Goal: Task Accomplishment & Management: Manage account settings

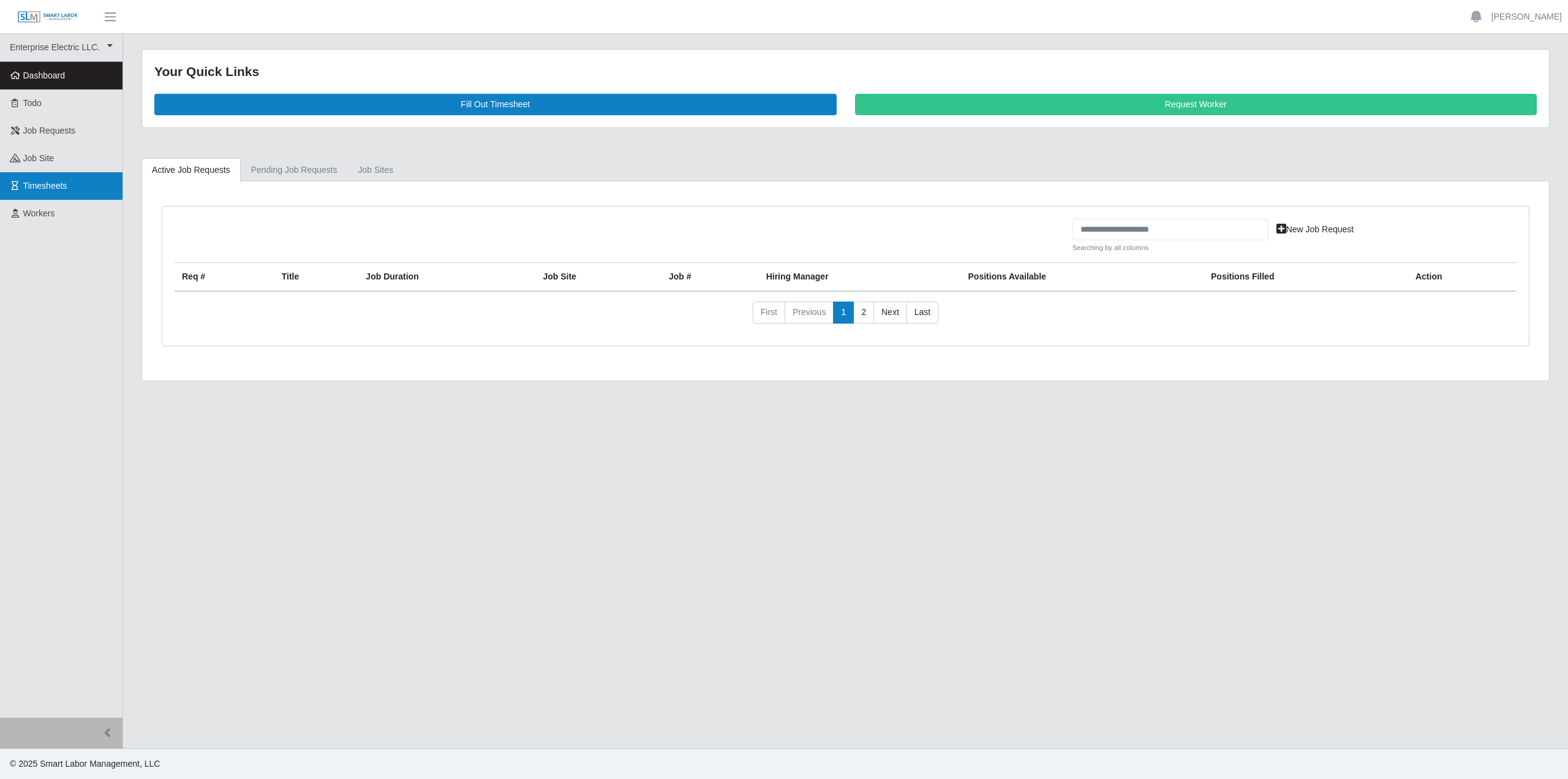
click at [46, 188] on span "Timesheets" at bounding box center [45, 185] width 44 height 10
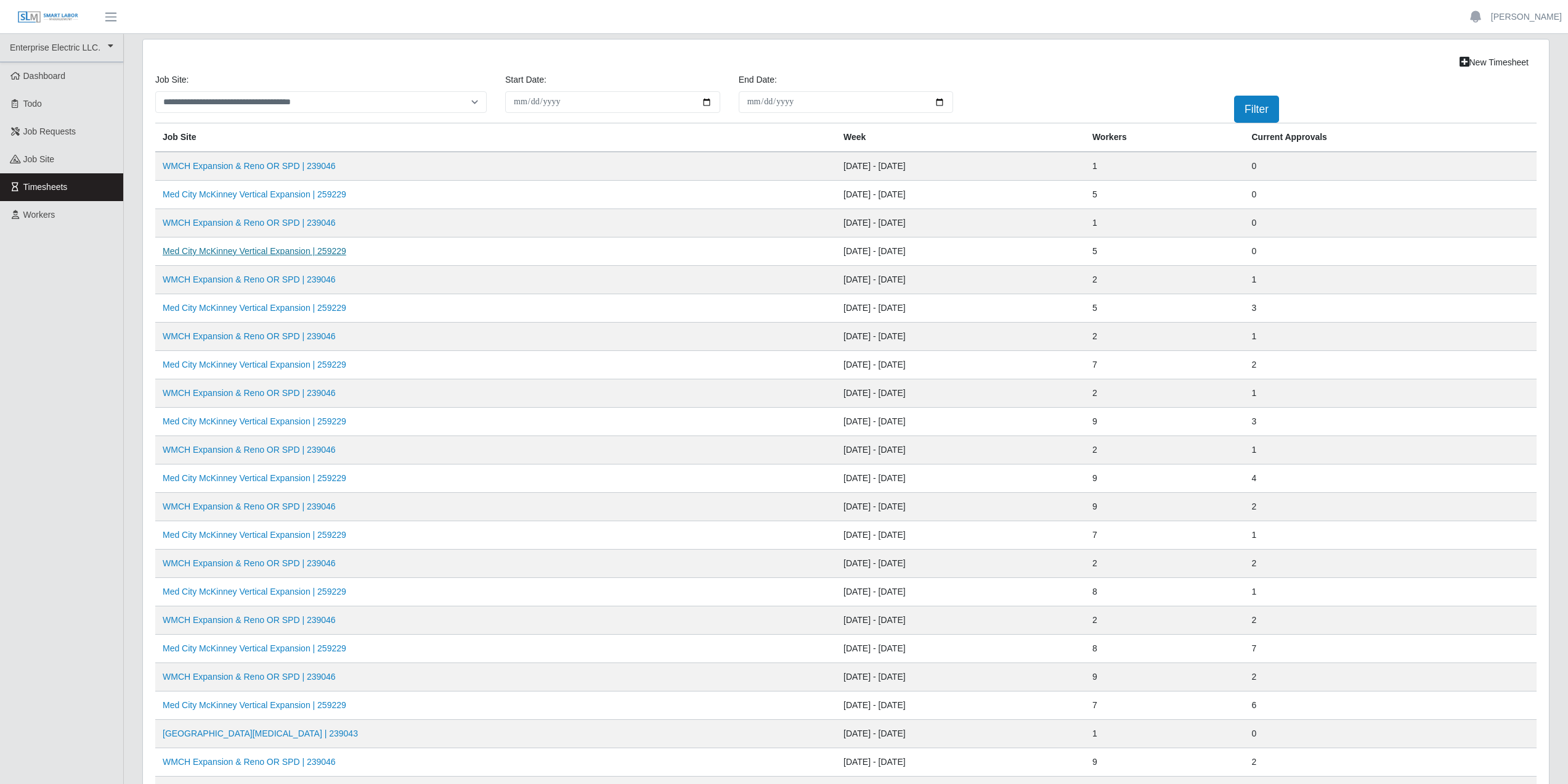
click at [256, 254] on link "Med City McKinney Vertical Expansion | 259229" at bounding box center [255, 251] width 184 height 10
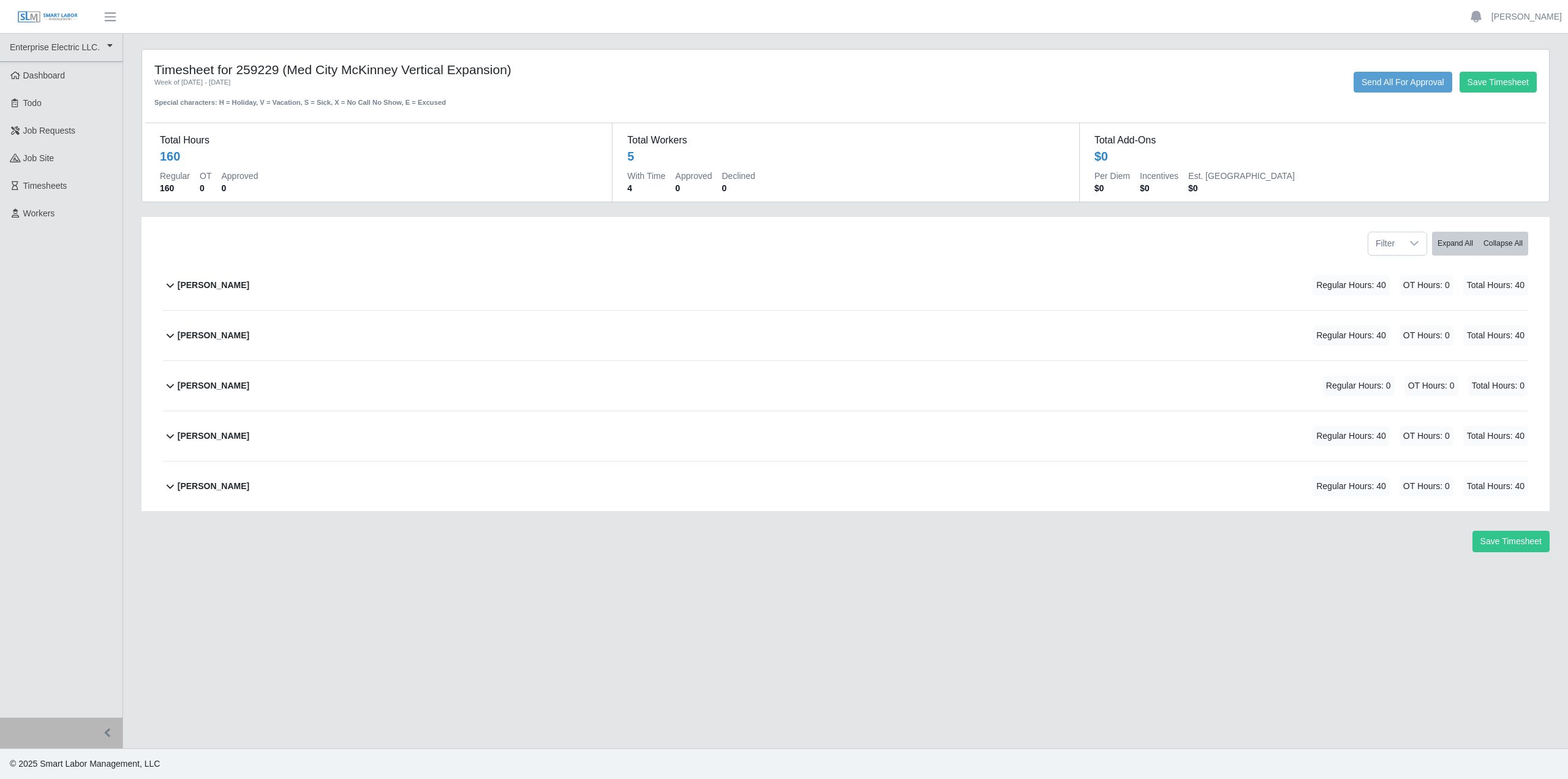
click at [168, 287] on icon at bounding box center [170, 285] width 14 height 14
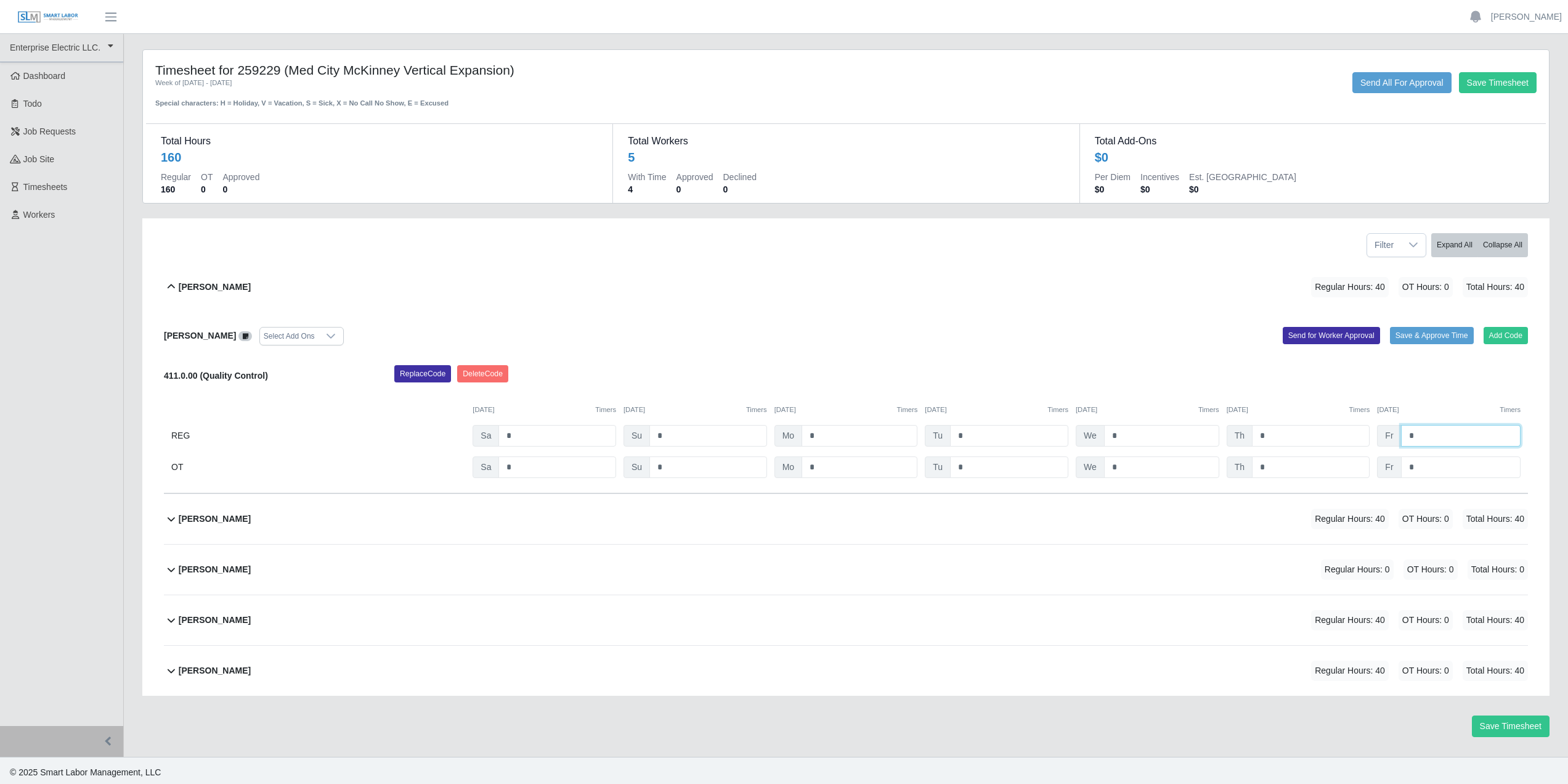
click at [1420, 436] on input "*" at bounding box center [1460, 435] width 120 height 22
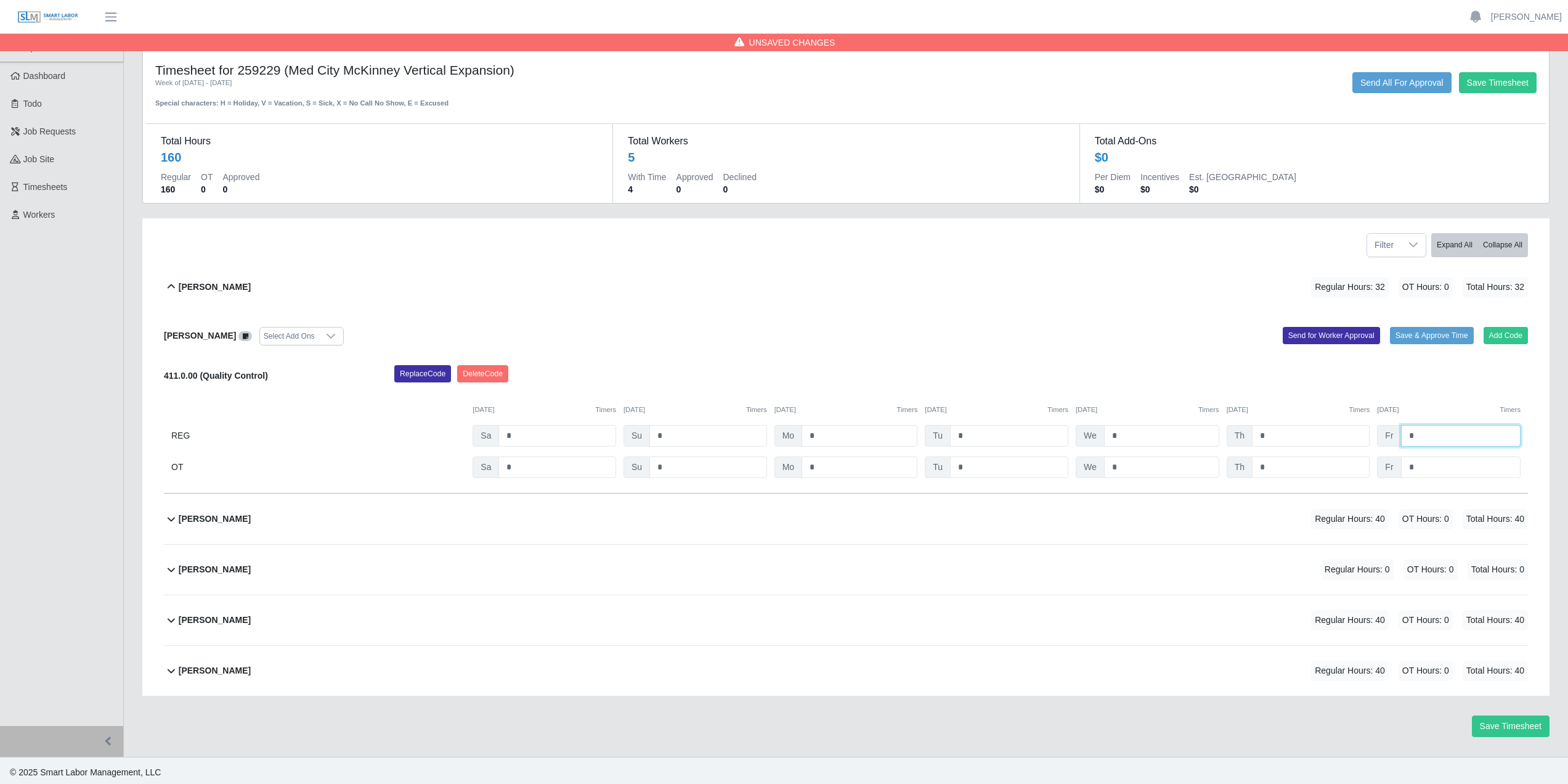
type input "*"
click at [1267, 439] on input "*" at bounding box center [1311, 435] width 118 height 22
type input "*"
click at [1399, 334] on button "Save & Approve Time" at bounding box center [1432, 335] width 83 height 17
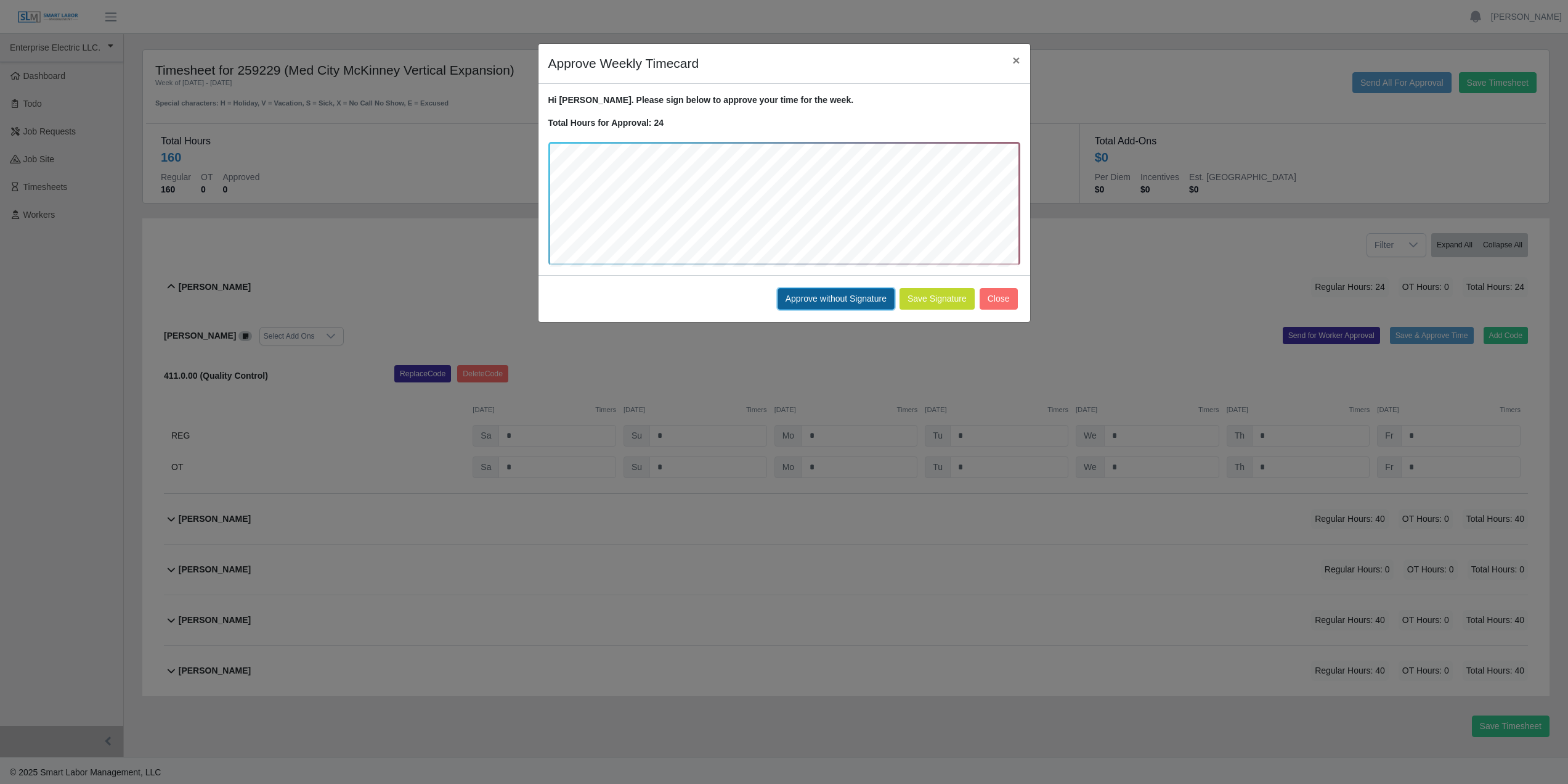
click at [801, 298] on button "Approve without Signature" at bounding box center [837, 298] width 117 height 22
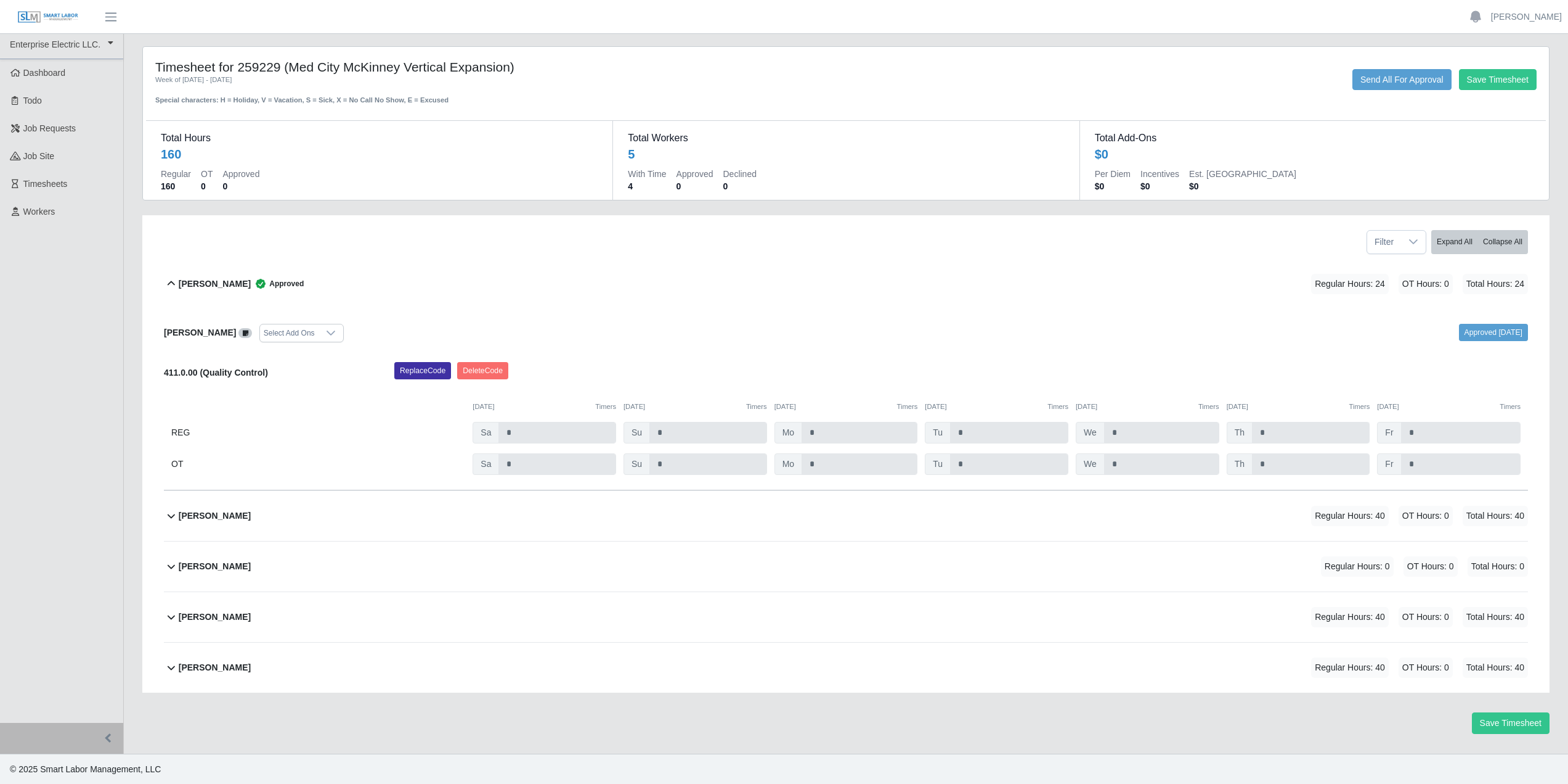
scroll to position [4, 0]
drag, startPoint x: 169, startPoint y: 512, endPoint x: 333, endPoint y: 533, distance: 165.3
click at [170, 512] on icon at bounding box center [171, 515] width 14 height 14
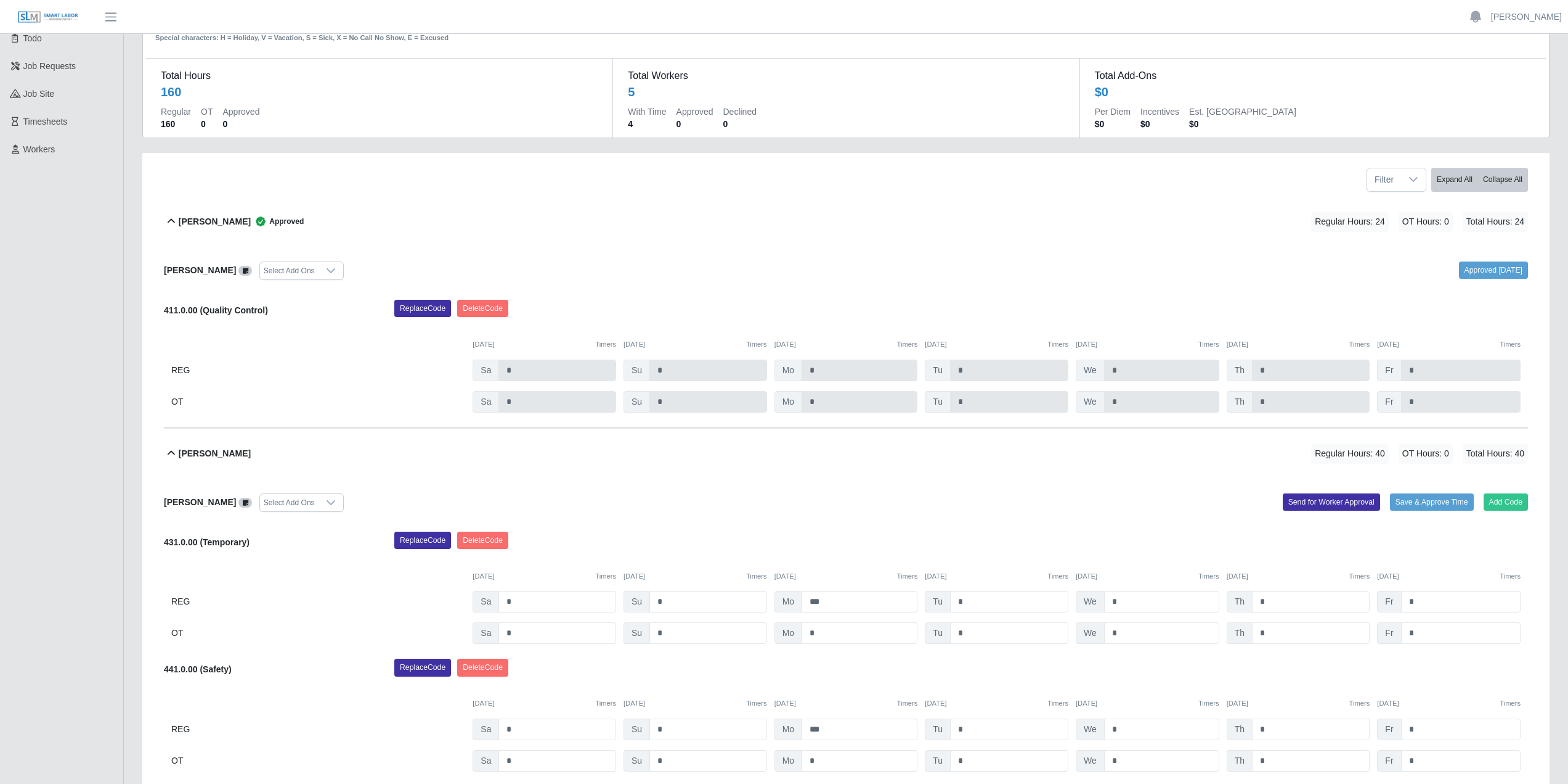
scroll to position [127, 0]
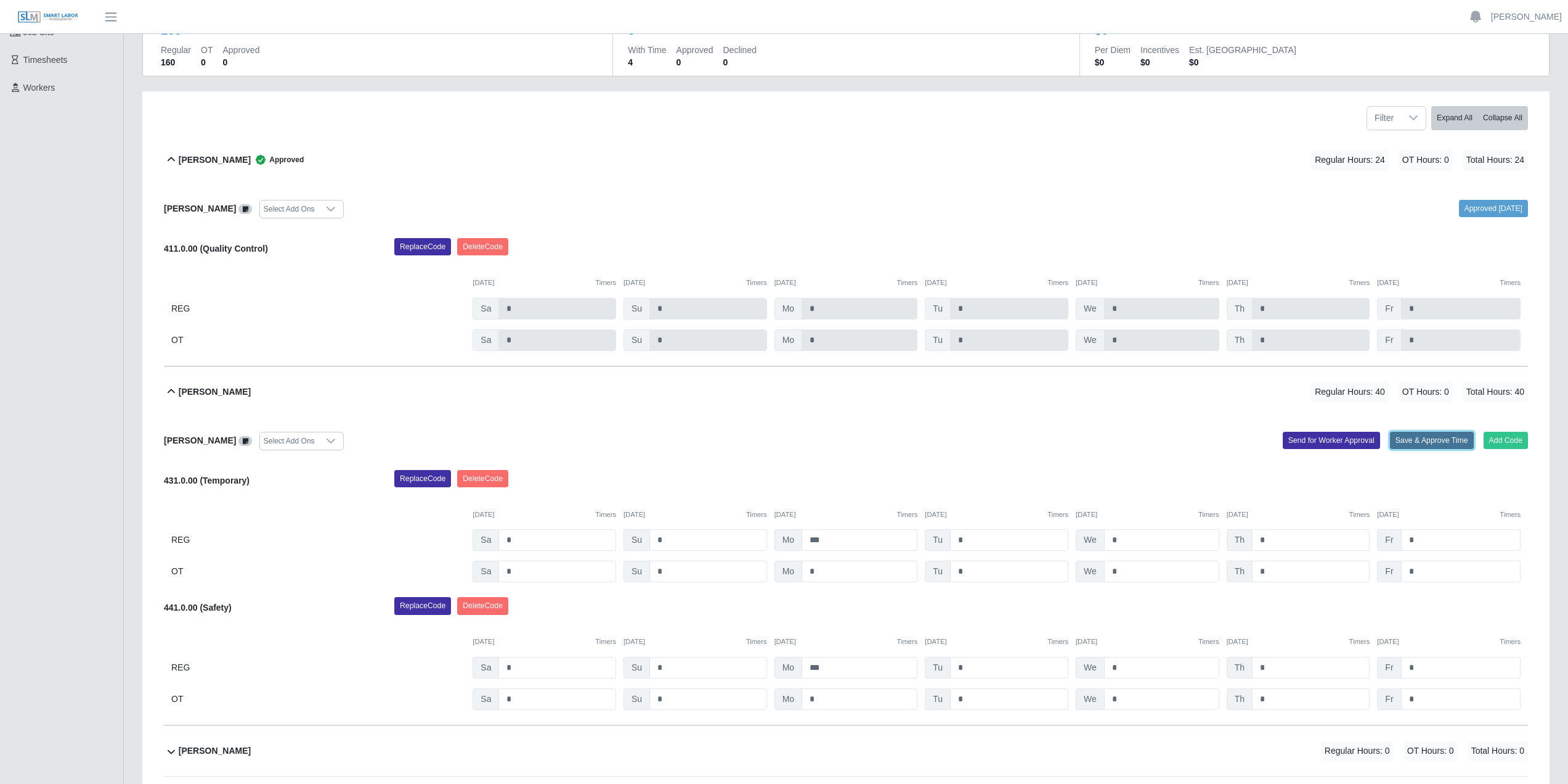
click at [1432, 443] on button "Save & Approve Time" at bounding box center [1432, 439] width 83 height 17
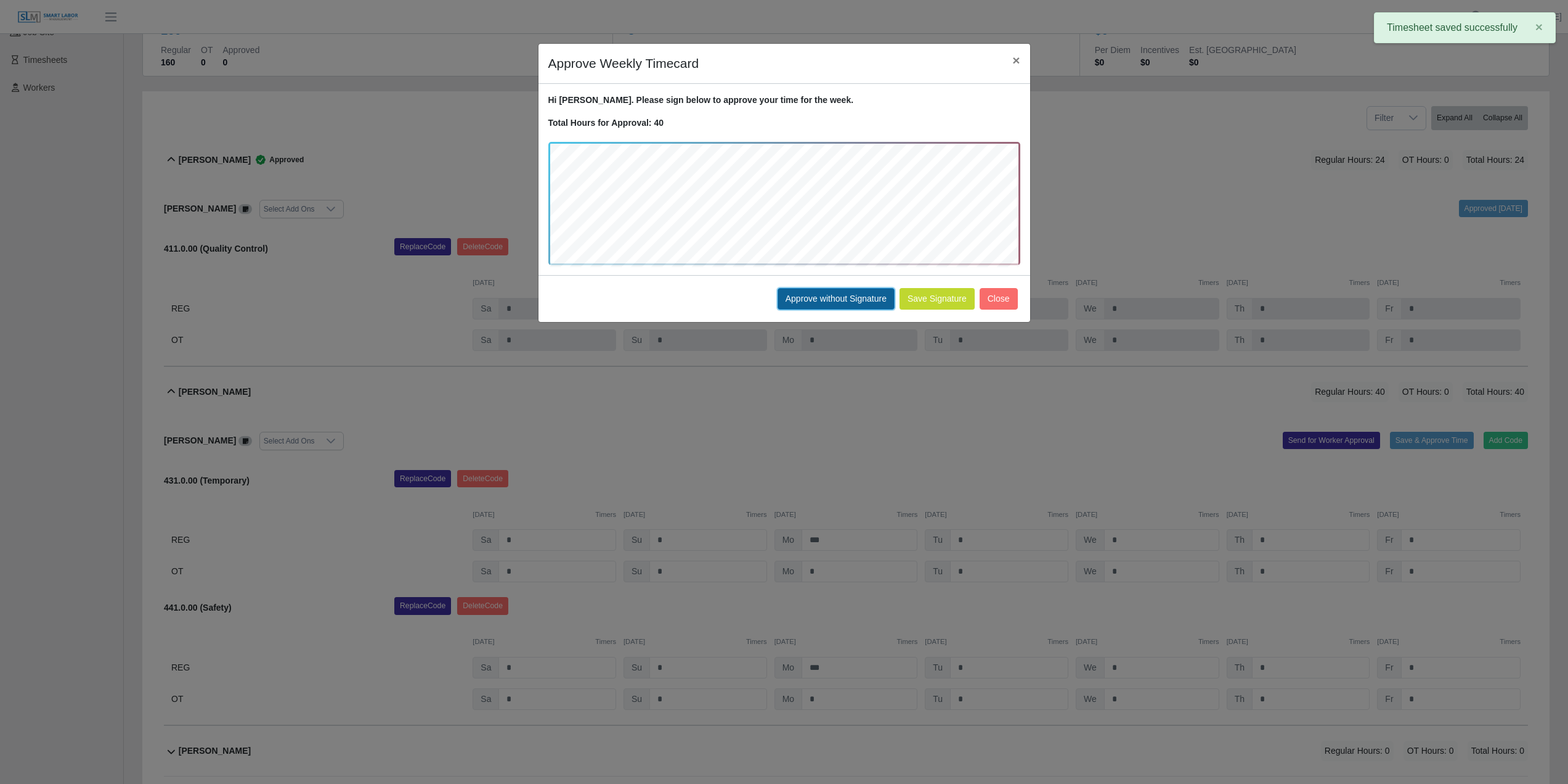
click at [787, 304] on button "Approve without Signature" at bounding box center [837, 298] width 117 height 22
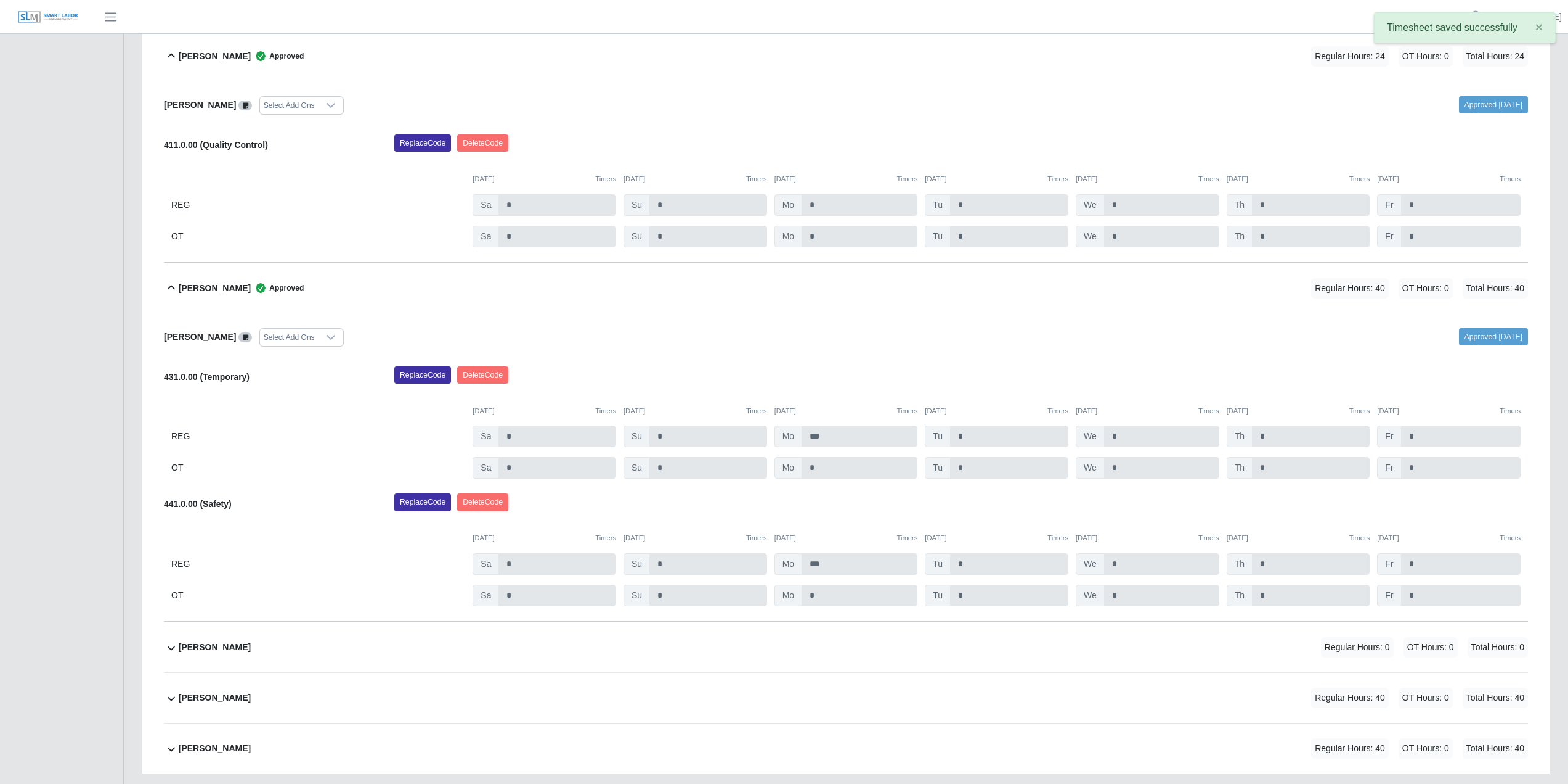
scroll to position [251, 0]
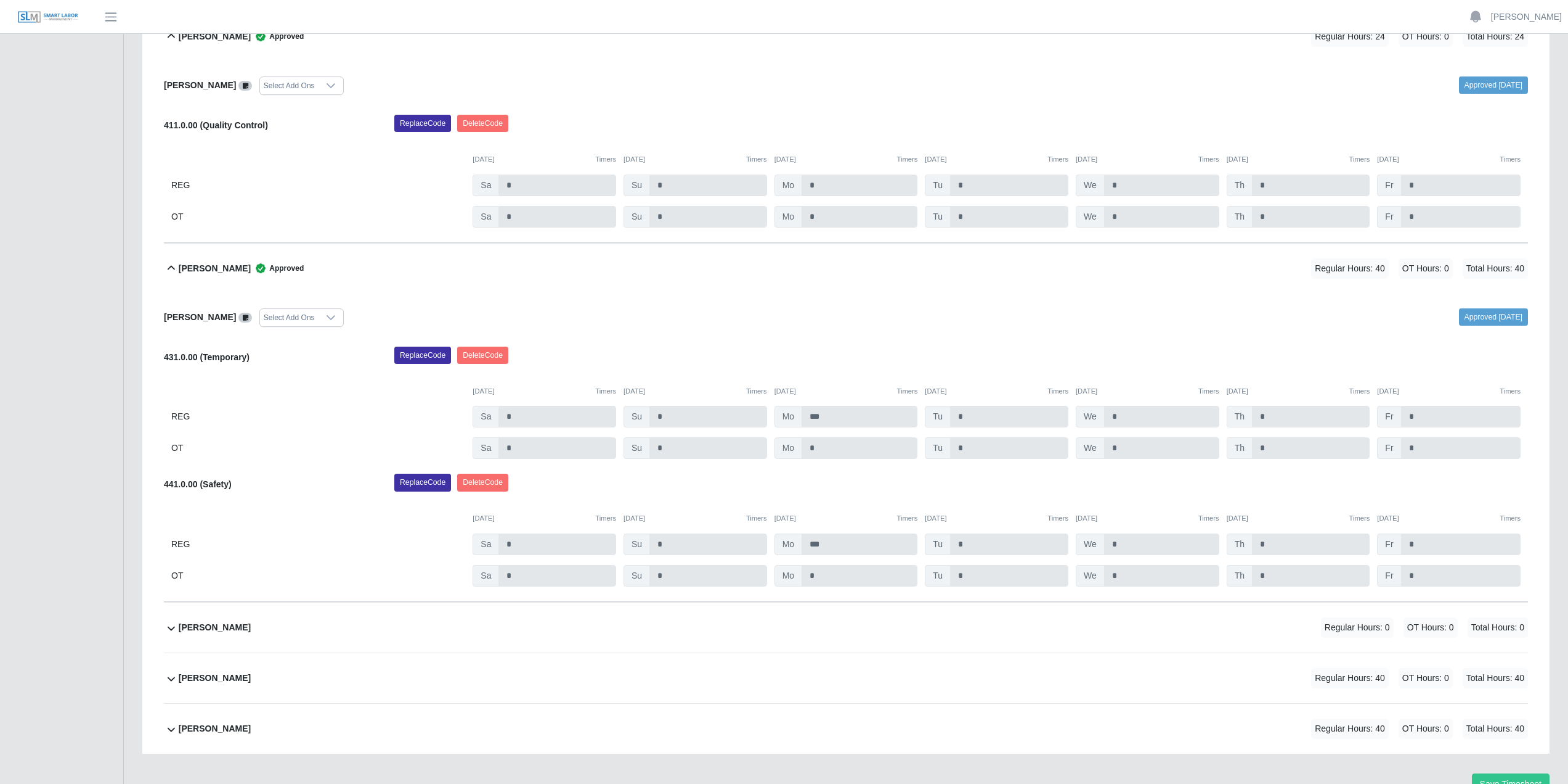
click at [169, 267] on icon at bounding box center [171, 268] width 14 height 14
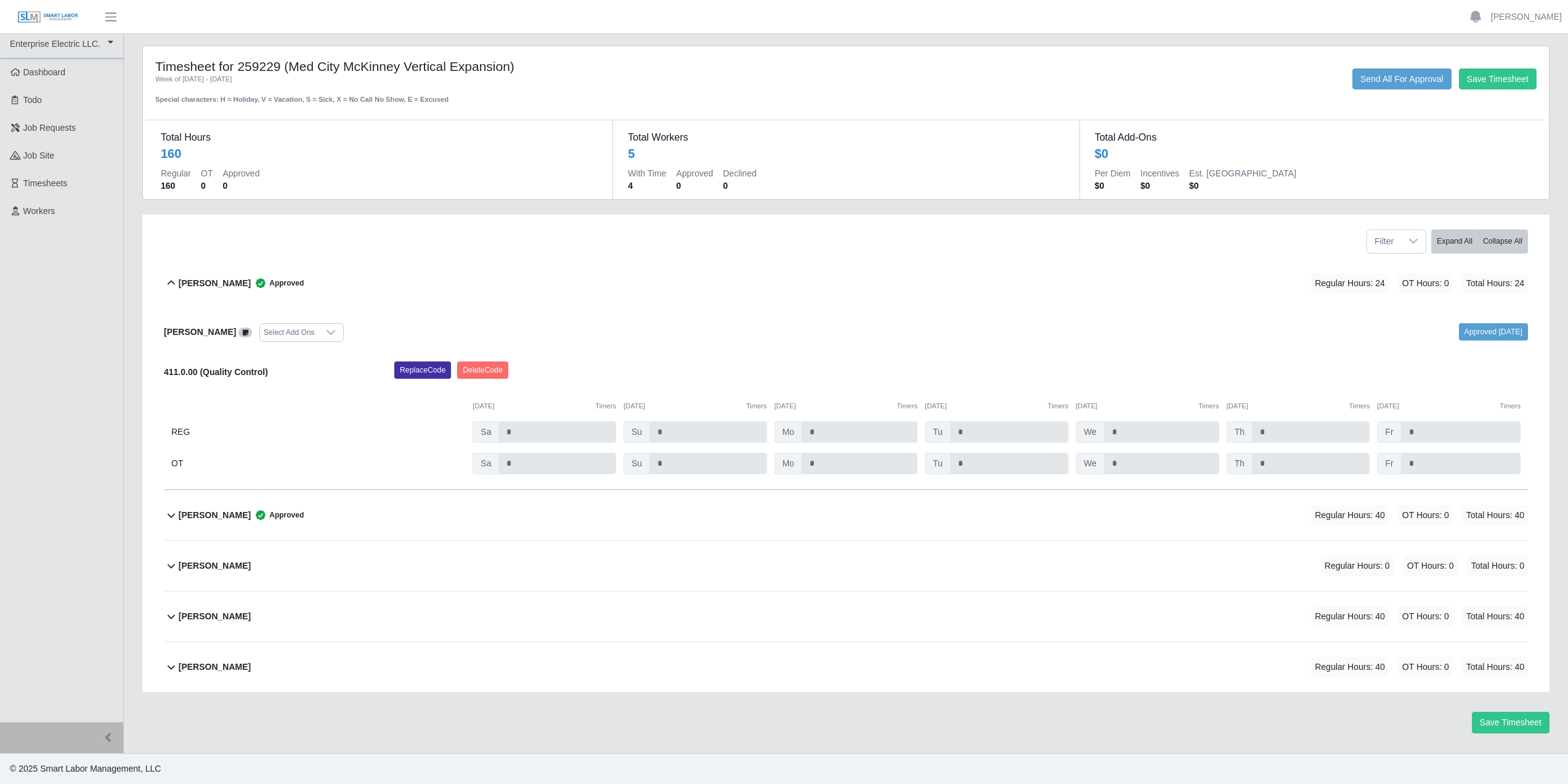
scroll to position [4, 0]
click at [171, 277] on icon at bounding box center [171, 283] width 14 height 14
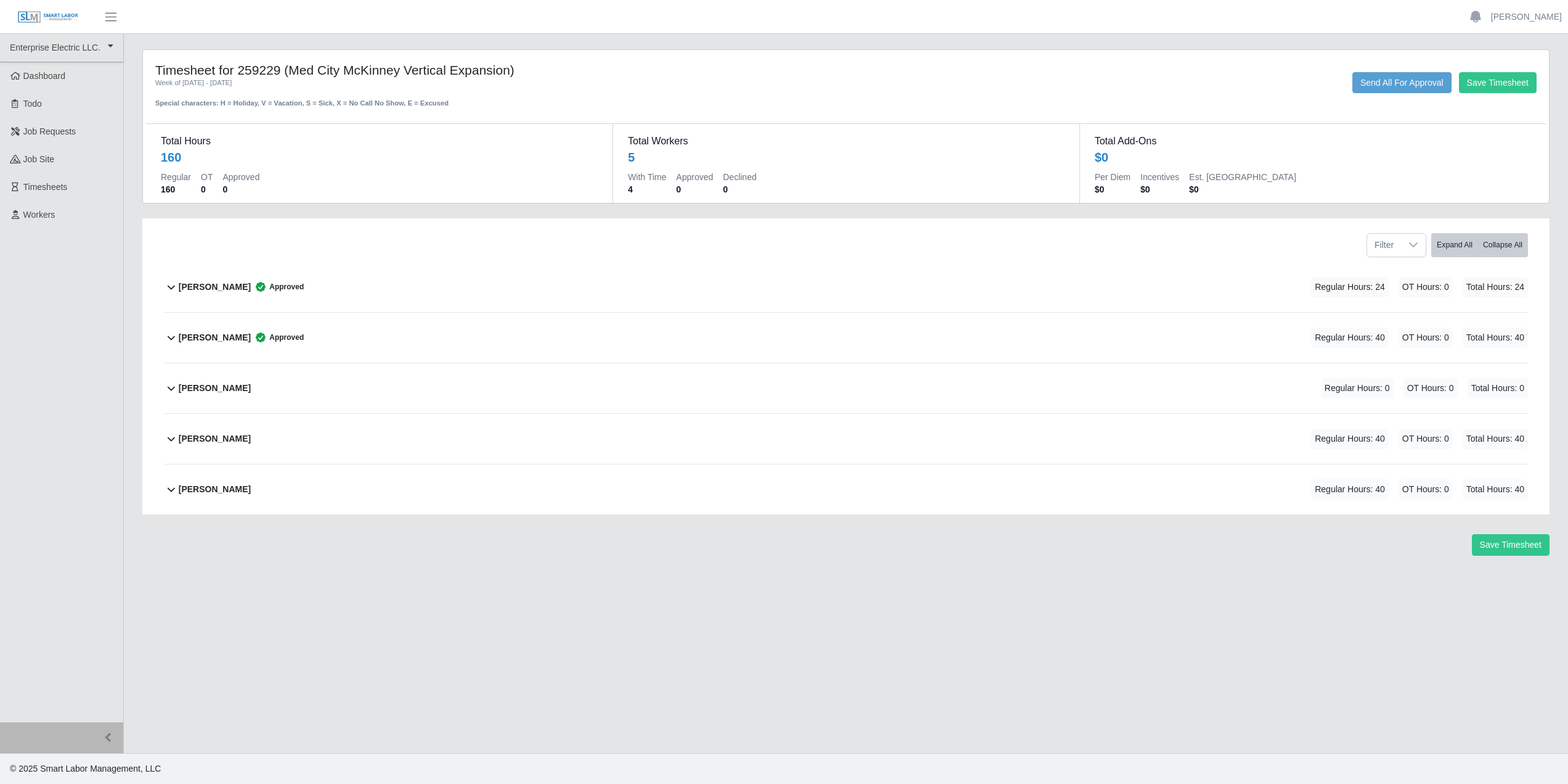
scroll to position [0, 0]
click at [167, 442] on icon at bounding box center [171, 439] width 14 height 14
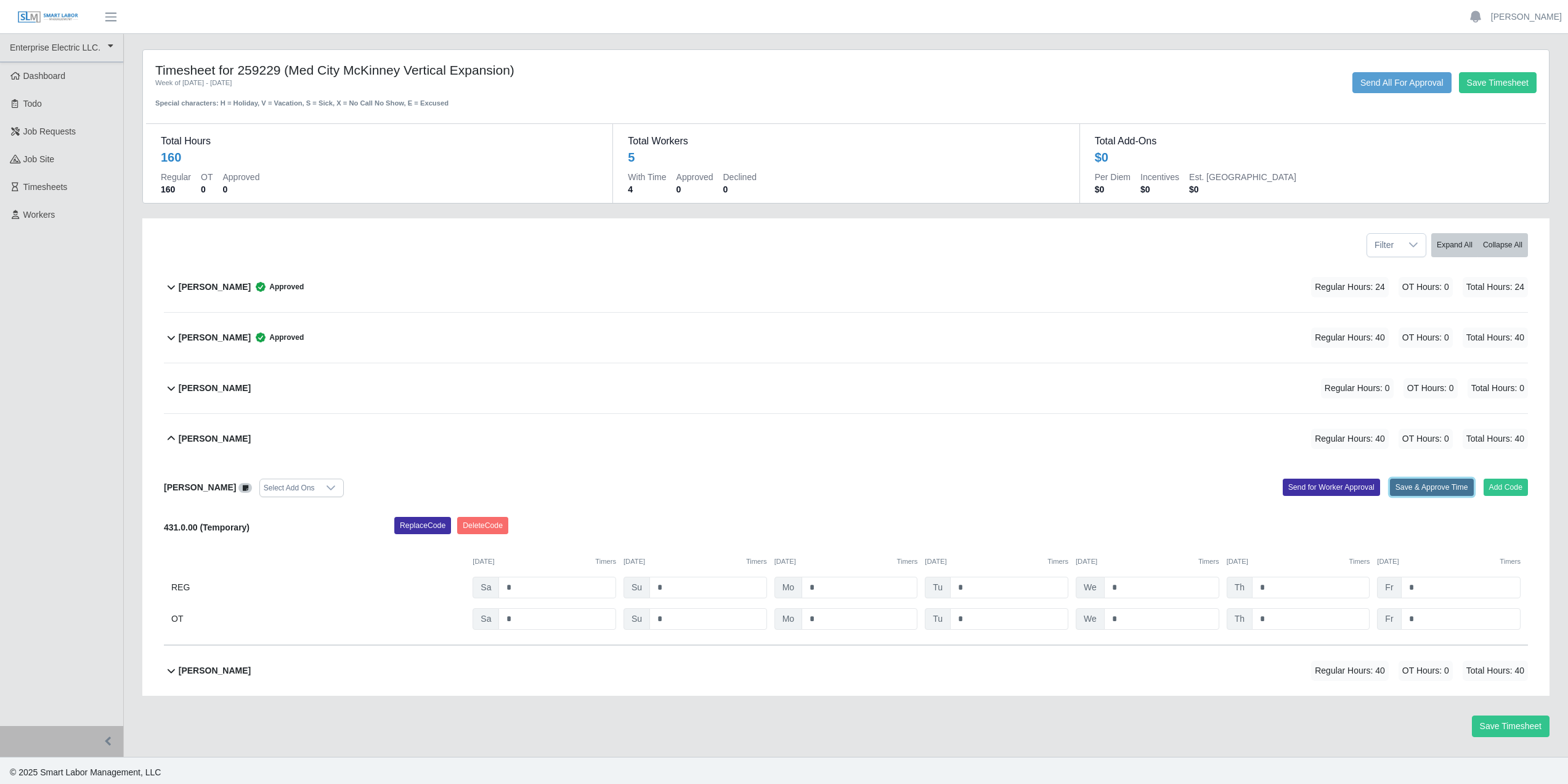
click at [1409, 492] on button "Save & Approve Time" at bounding box center [1432, 487] width 83 height 17
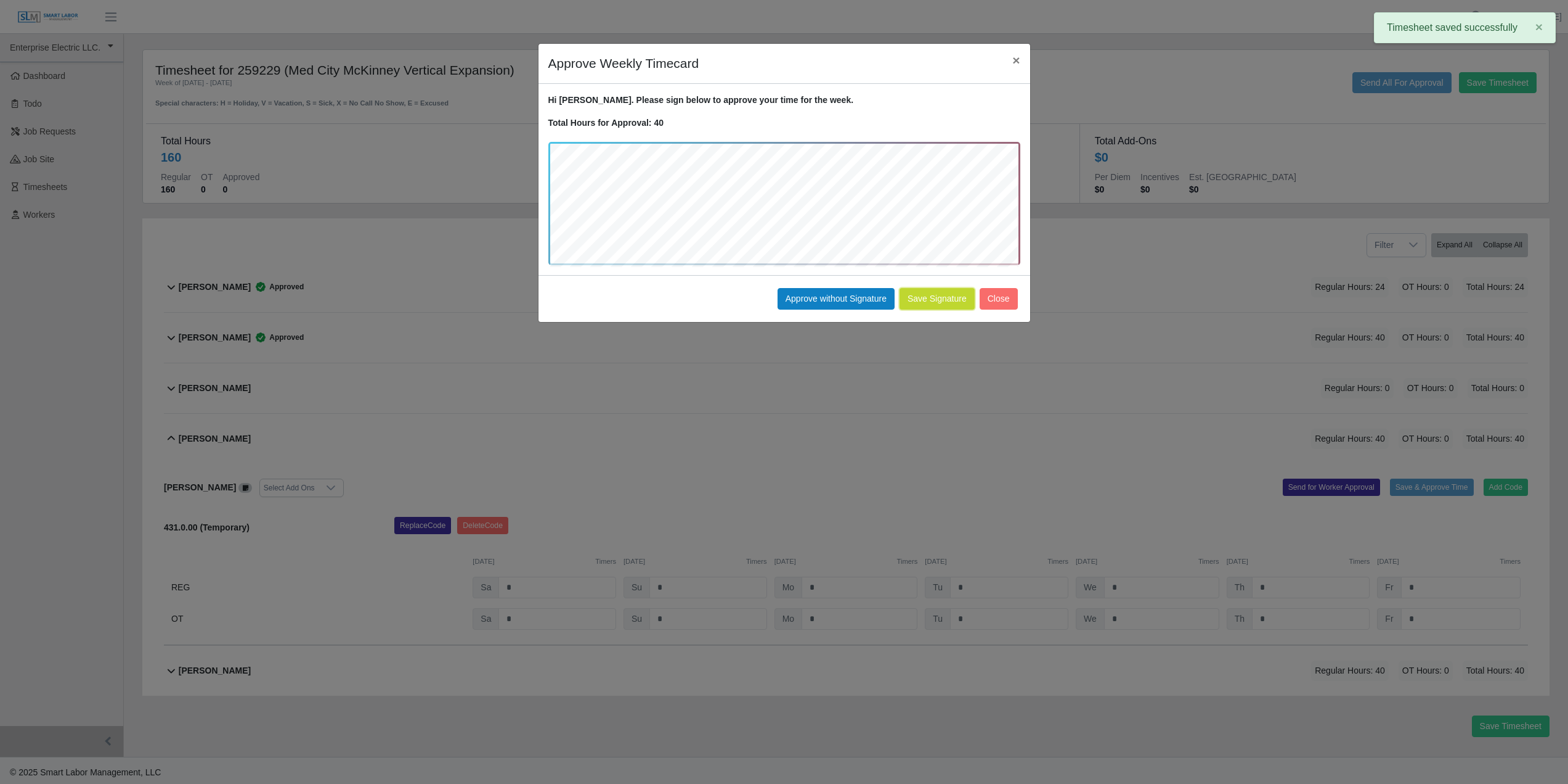
click at [921, 304] on button "Save Signature" at bounding box center [938, 298] width 75 height 22
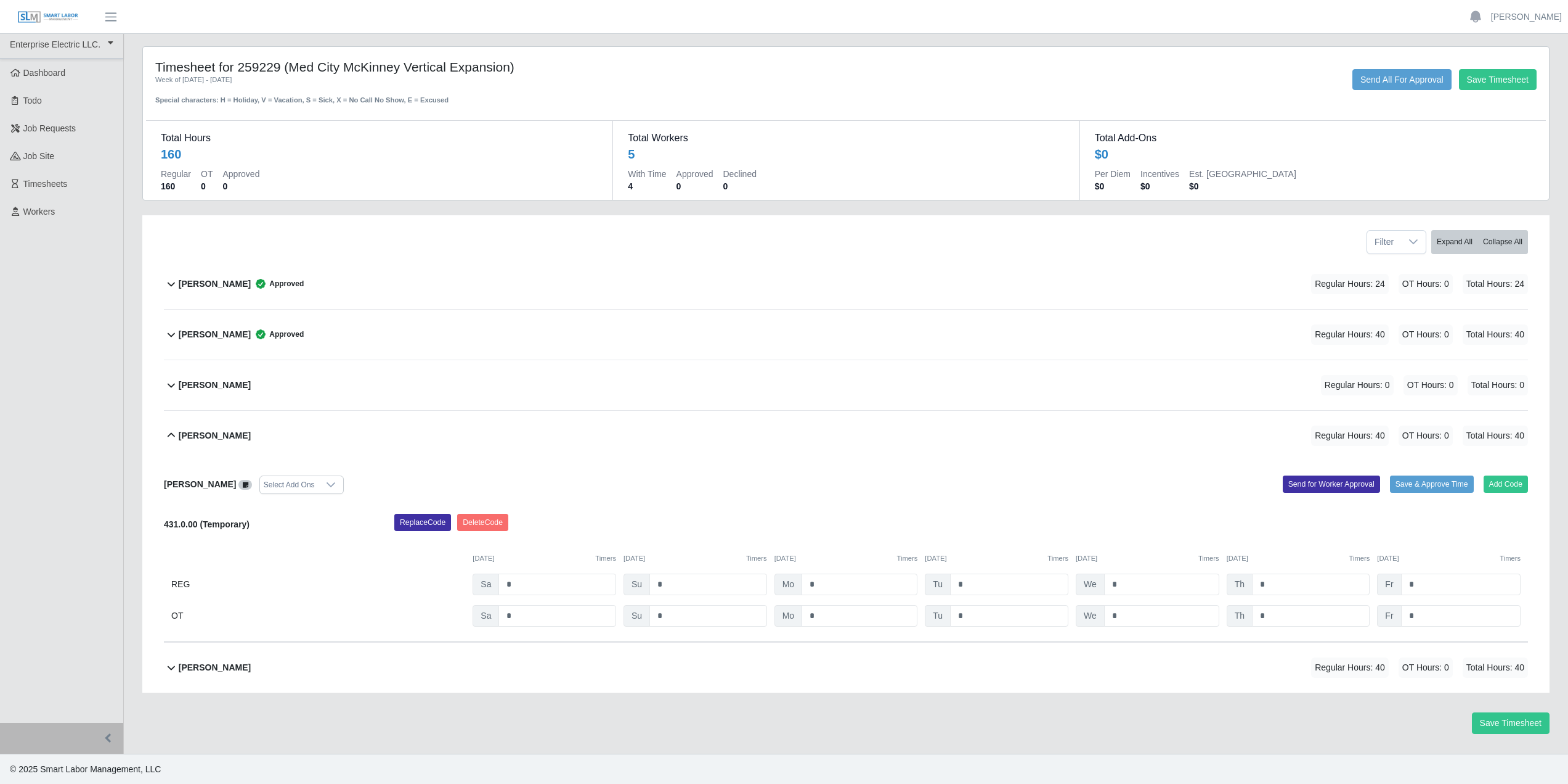
scroll to position [4, 0]
click at [1423, 481] on button "Save & Approve Time" at bounding box center [1432, 483] width 83 height 17
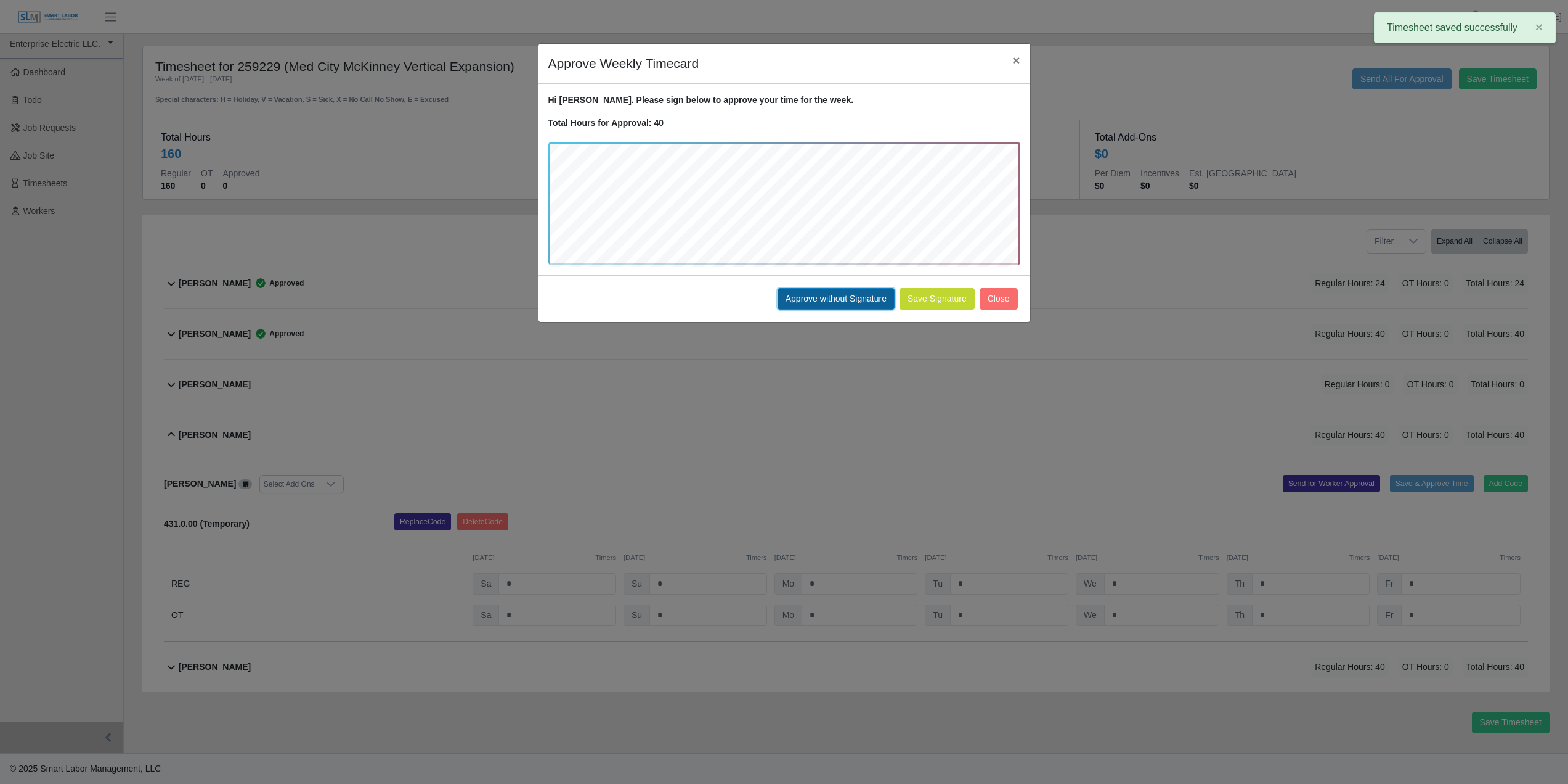
click at [853, 304] on button "Approve without Signature" at bounding box center [837, 298] width 117 height 22
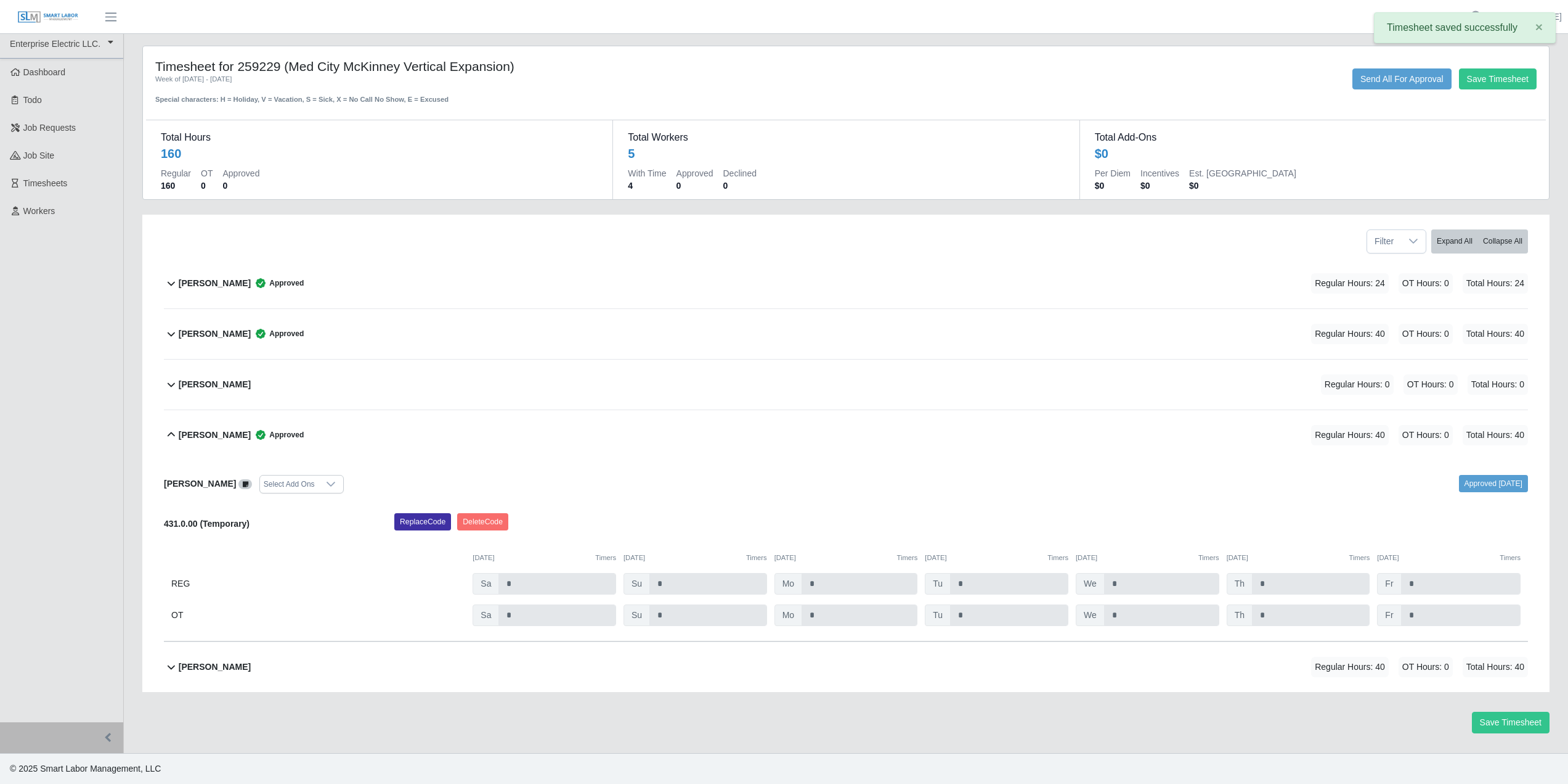
click at [168, 434] on icon at bounding box center [171, 435] width 14 height 14
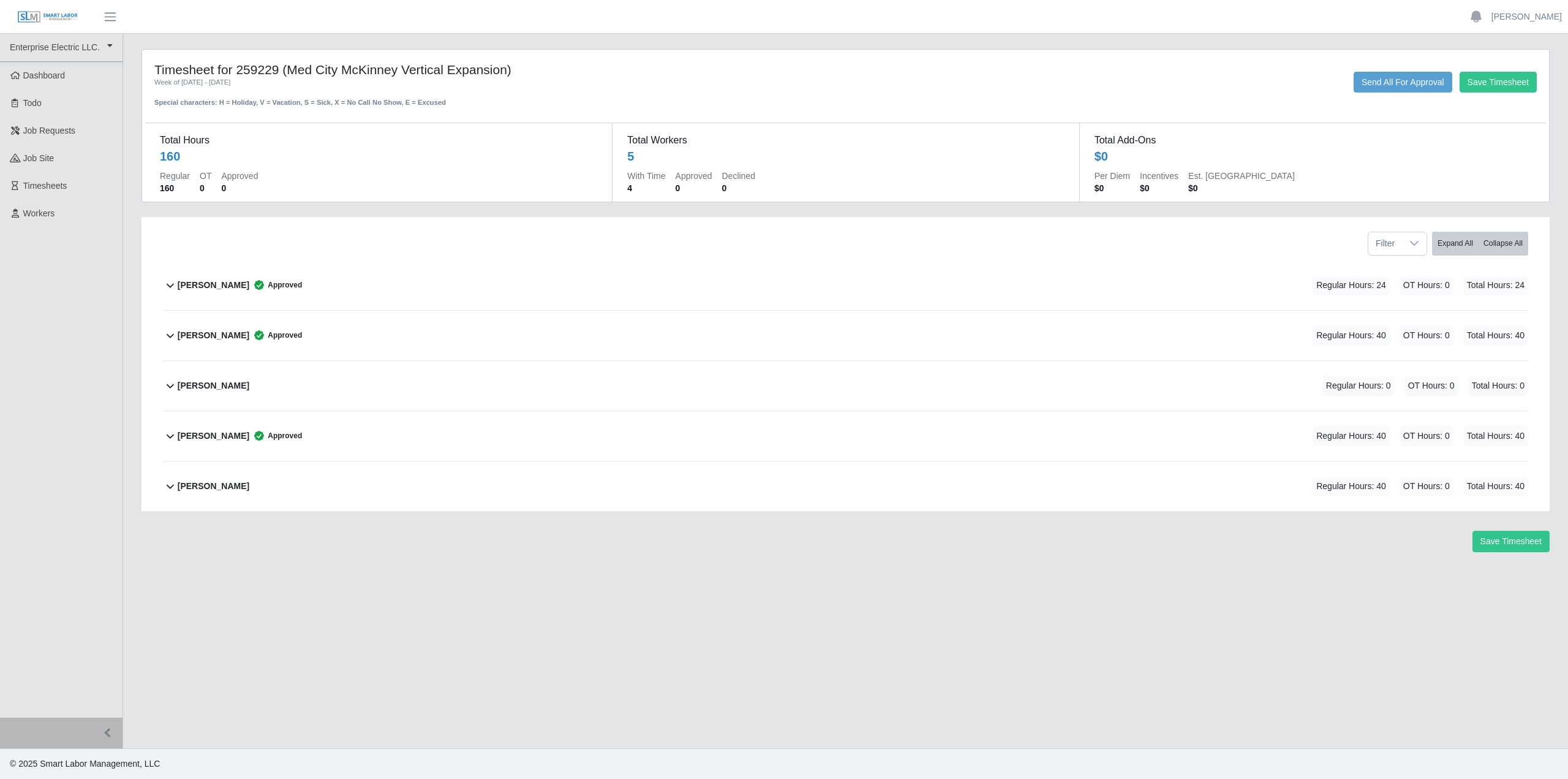
click at [169, 484] on icon at bounding box center [170, 485] width 14 height 14
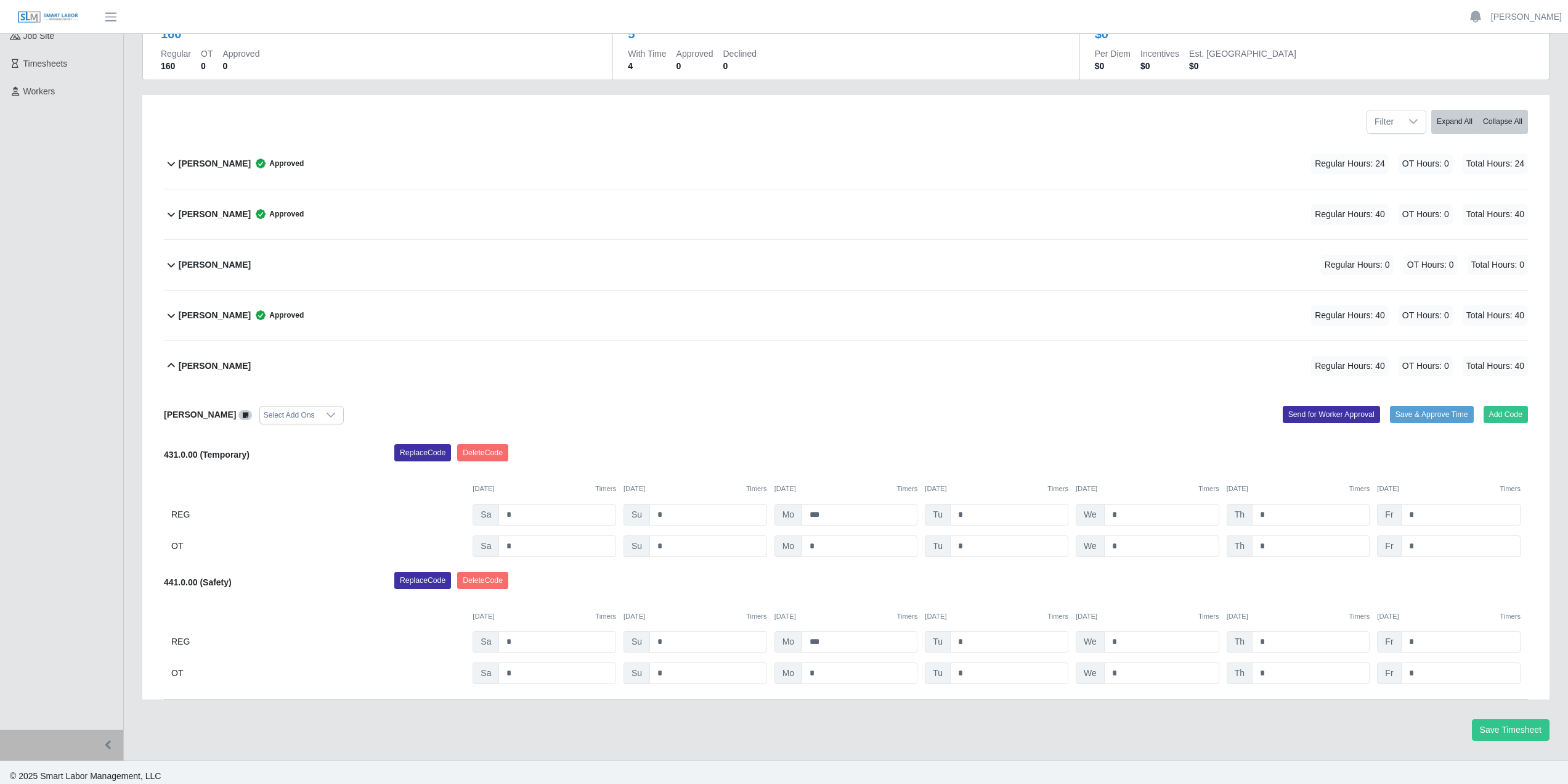
scroll to position [131, 0]
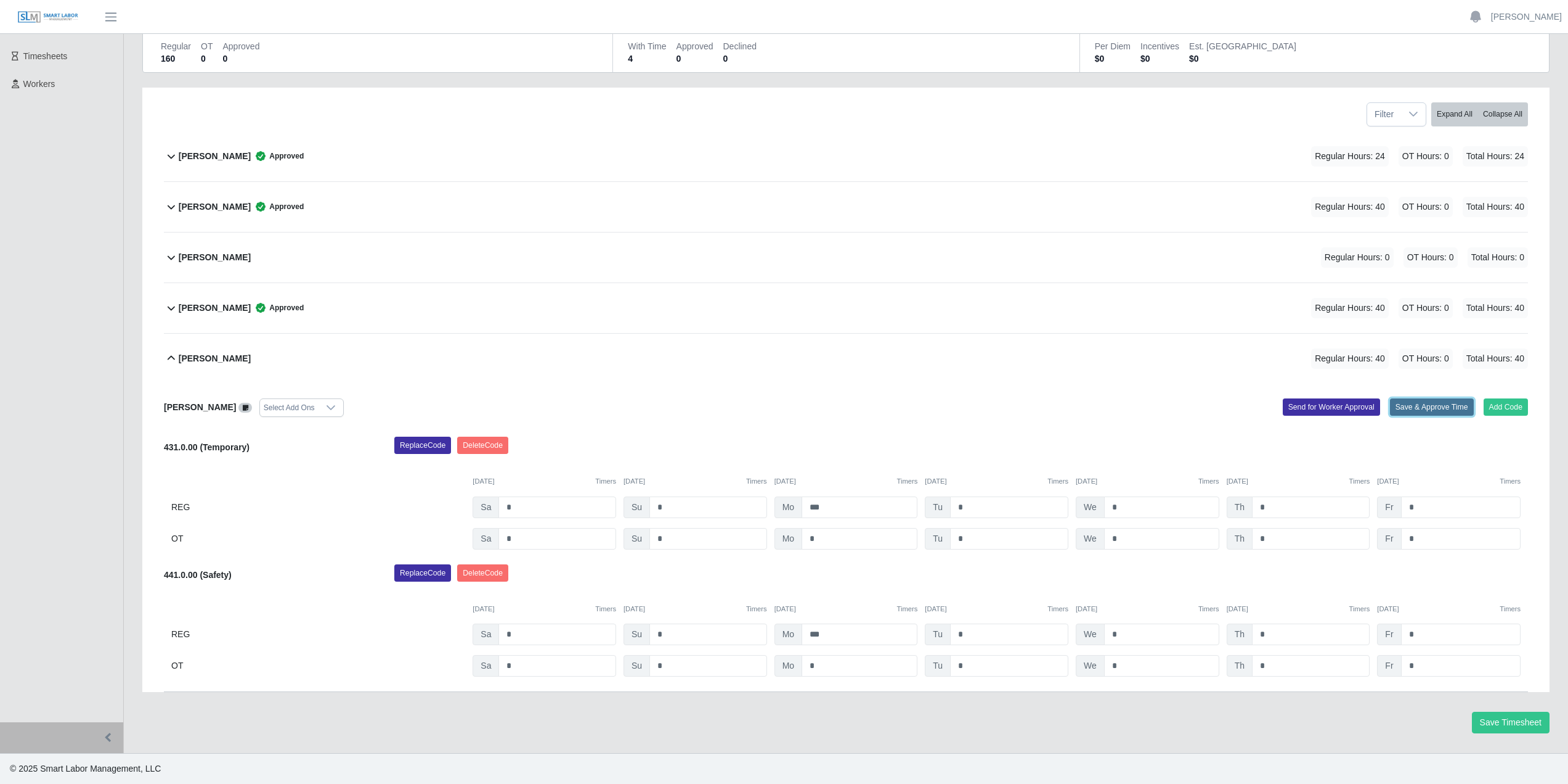
click at [1423, 411] on button "Save & Approve Time" at bounding box center [1432, 406] width 83 height 17
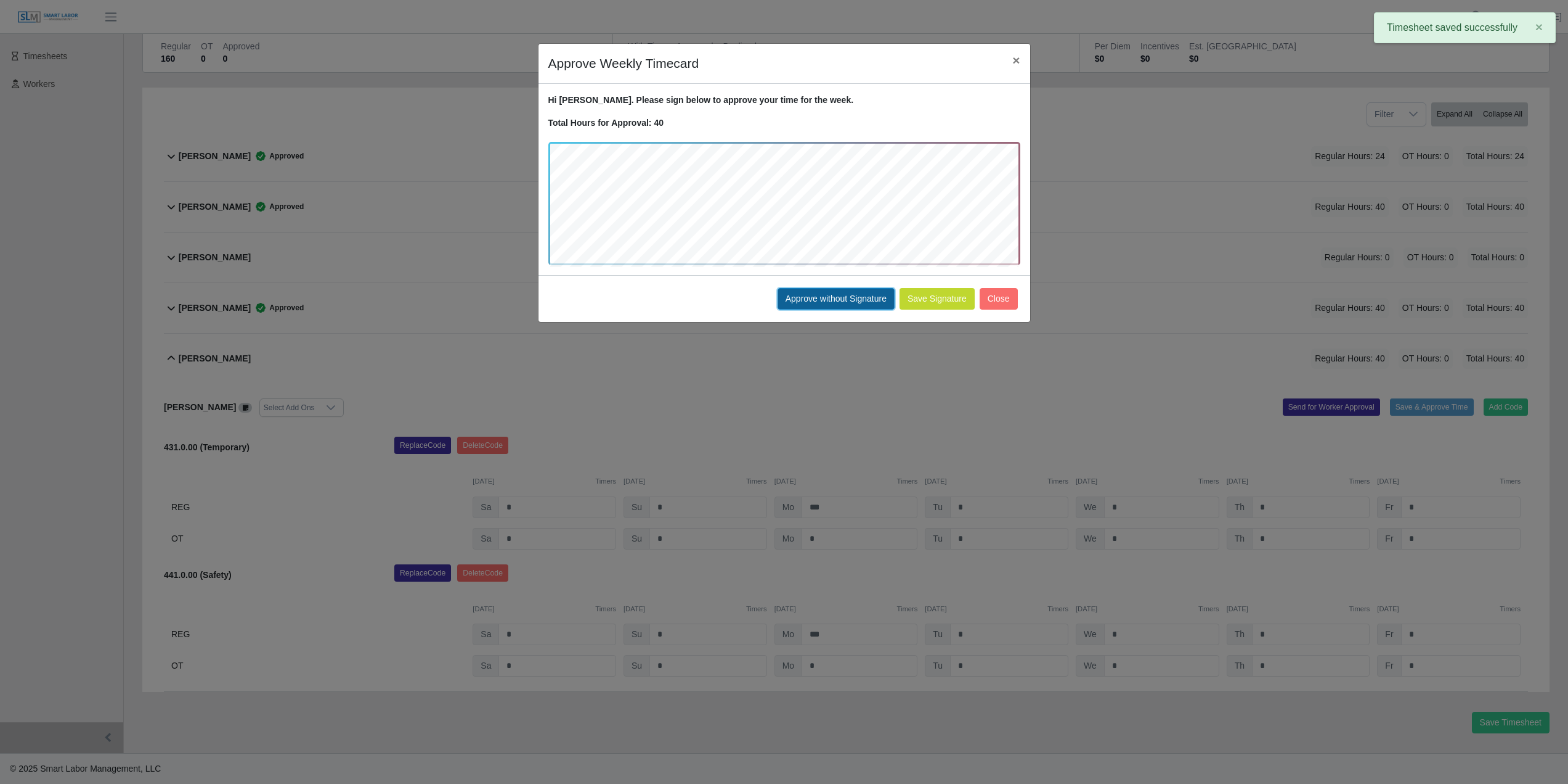
click at [832, 306] on button "Approve without Signature" at bounding box center [837, 298] width 117 height 22
